Goal: Transaction & Acquisition: Subscribe to service/newsletter

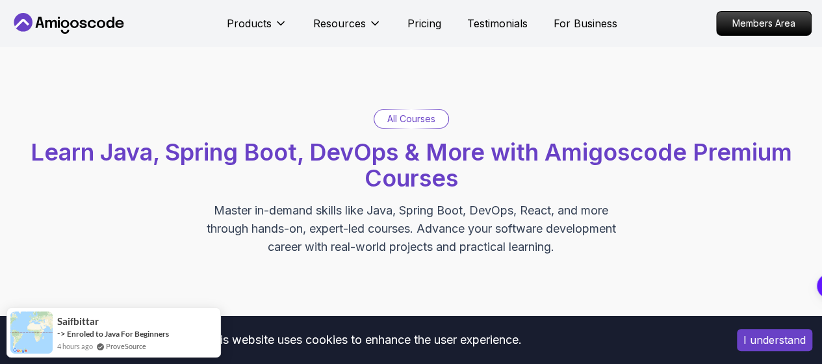
click at [71, 21] on icon at bounding box center [74, 24] width 8 height 8
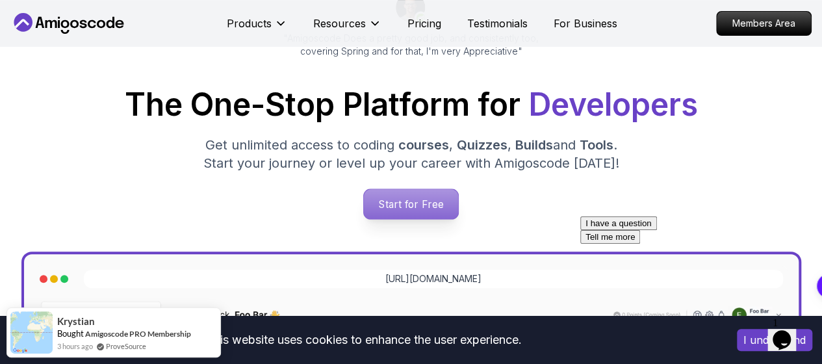
click at [409, 218] on p "Start for Free" at bounding box center [411, 204] width 94 height 30
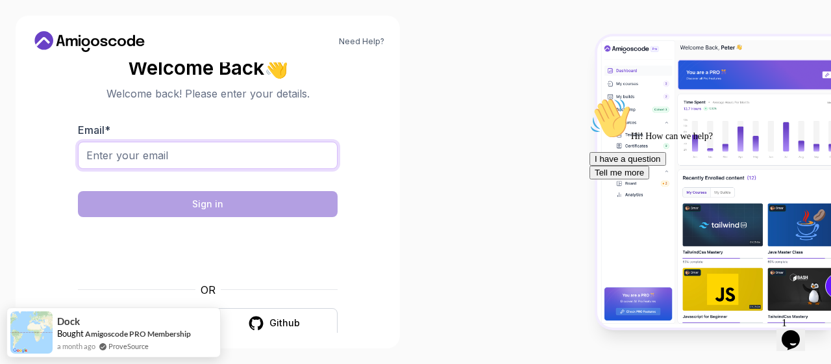
click at [142, 149] on input "Email *" at bounding box center [208, 155] width 260 height 27
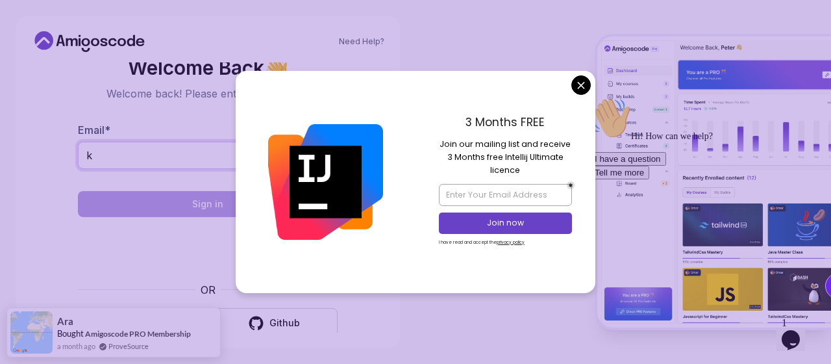
type input "[EMAIL_ADDRESS][DOMAIN_NAME]"
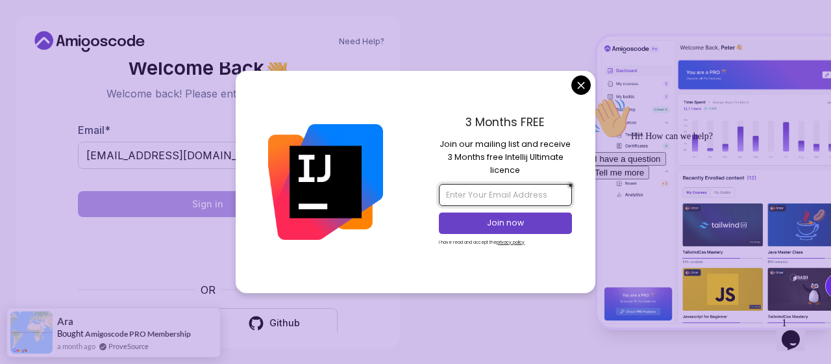
click at [465, 190] on input "email" at bounding box center [505, 195] width 132 height 22
click at [205, 164] on input "[EMAIL_ADDRESS][DOMAIN_NAME]" at bounding box center [208, 155] width 260 height 27
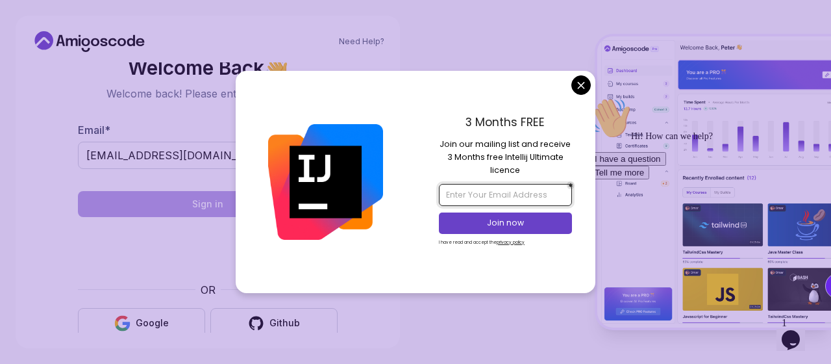
click at [443, 193] on input "email" at bounding box center [505, 195] width 132 height 22
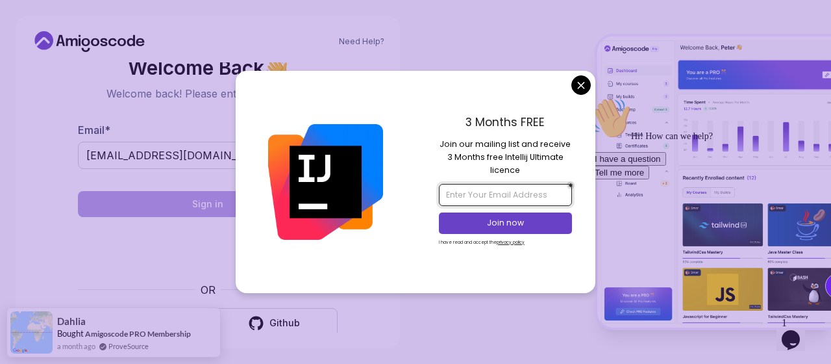
click at [451, 192] on input "email" at bounding box center [505, 195] width 132 height 22
click at [490, 194] on input "email" at bounding box center [505, 195] width 132 height 22
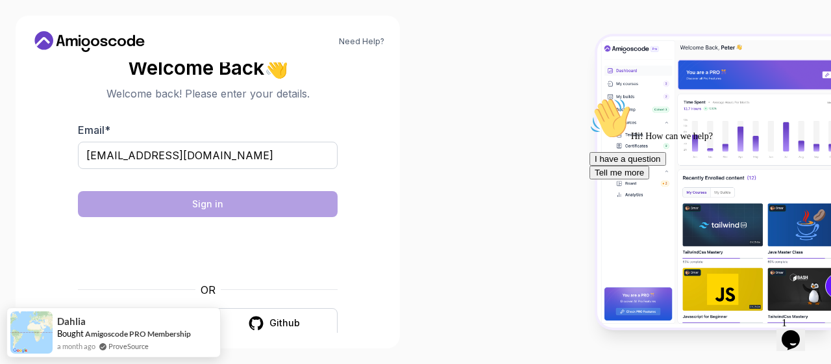
click at [578, 85] on body "Need Help? Welcome Back 👋 Welcome back! Please enter your details. Email * [EMA…" at bounding box center [415, 182] width 831 height 364
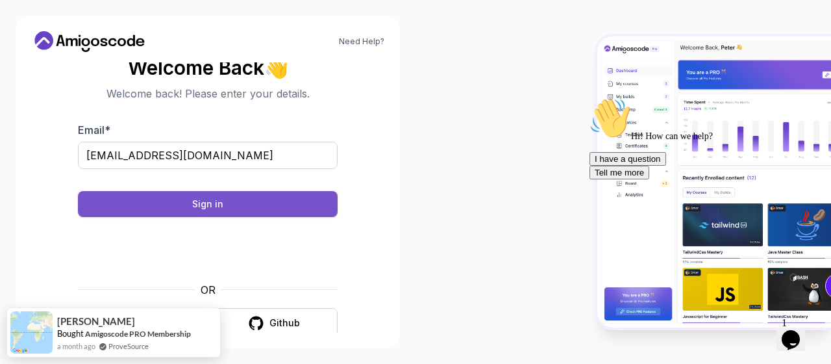
click at [207, 203] on div "Sign in" at bounding box center [207, 203] width 31 height 13
